Goal: Task Accomplishment & Management: Use online tool/utility

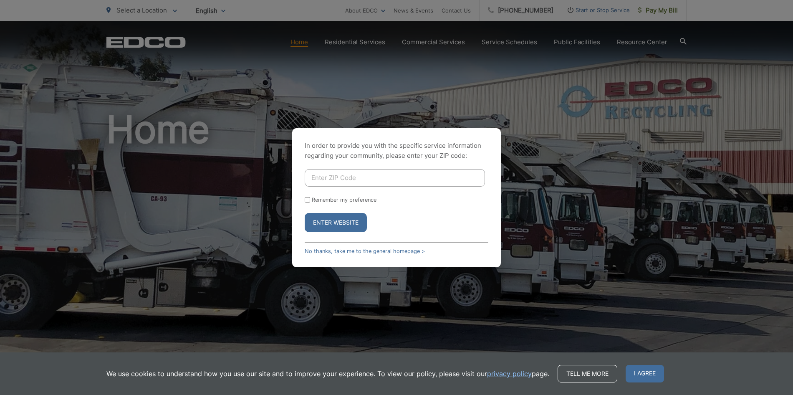
click at [346, 176] on input "Enter ZIP Code" at bounding box center [395, 178] width 180 height 18
type input "92020"
click at [327, 226] on button "Enter Website" at bounding box center [336, 222] width 62 height 19
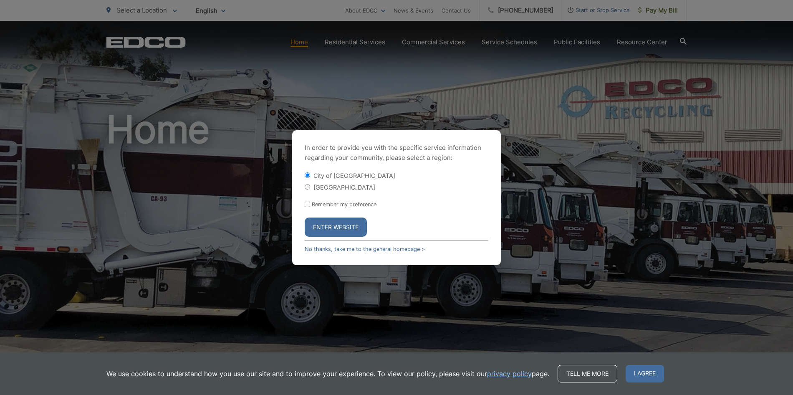
click at [329, 187] on label "El Cajon County" at bounding box center [344, 187] width 62 height 7
click at [310, 187] on input "El Cajon County" at bounding box center [307, 186] width 5 height 5
radio input "true"
click at [325, 175] on label "City of [GEOGRAPHIC_DATA]" at bounding box center [354, 175] width 82 height 7
click at [310, 175] on input "City of [GEOGRAPHIC_DATA]" at bounding box center [307, 174] width 5 height 5
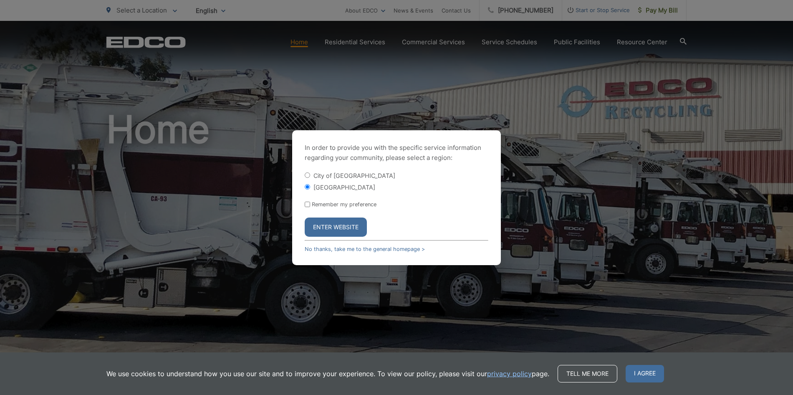
radio input "true"
click at [335, 228] on button "Enter Website" at bounding box center [336, 226] width 62 height 19
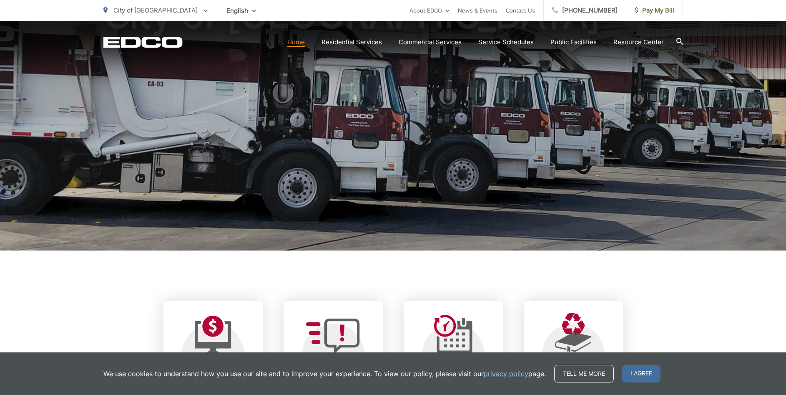
scroll to position [250, 0]
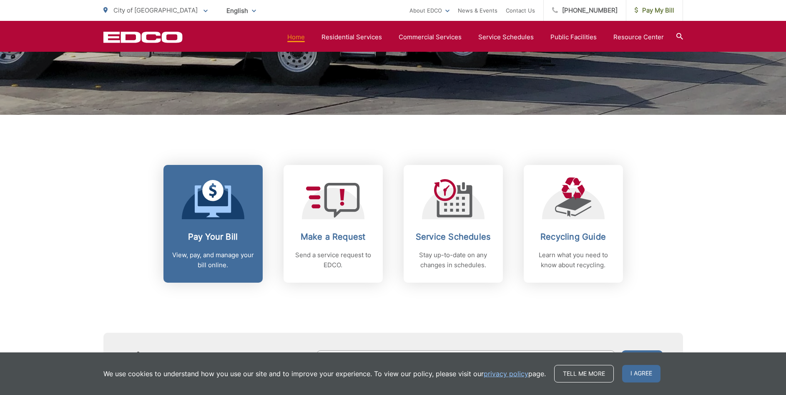
click at [217, 228] on link "Pay Your Bill View, pay, and manage your bill online." at bounding box center [213, 224] width 99 height 118
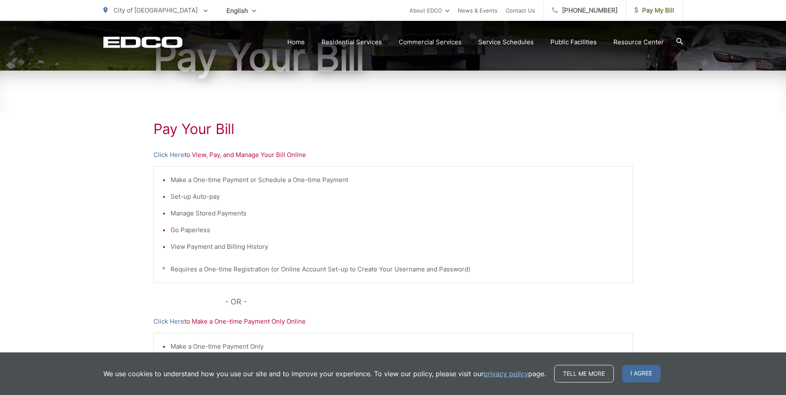
scroll to position [199, 0]
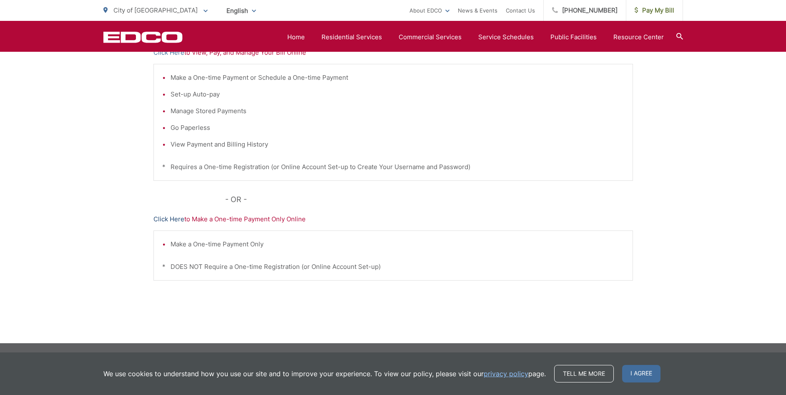
click at [163, 220] on link "Click Here" at bounding box center [169, 219] width 31 height 10
